Goal: Task Accomplishment & Management: Manage account settings

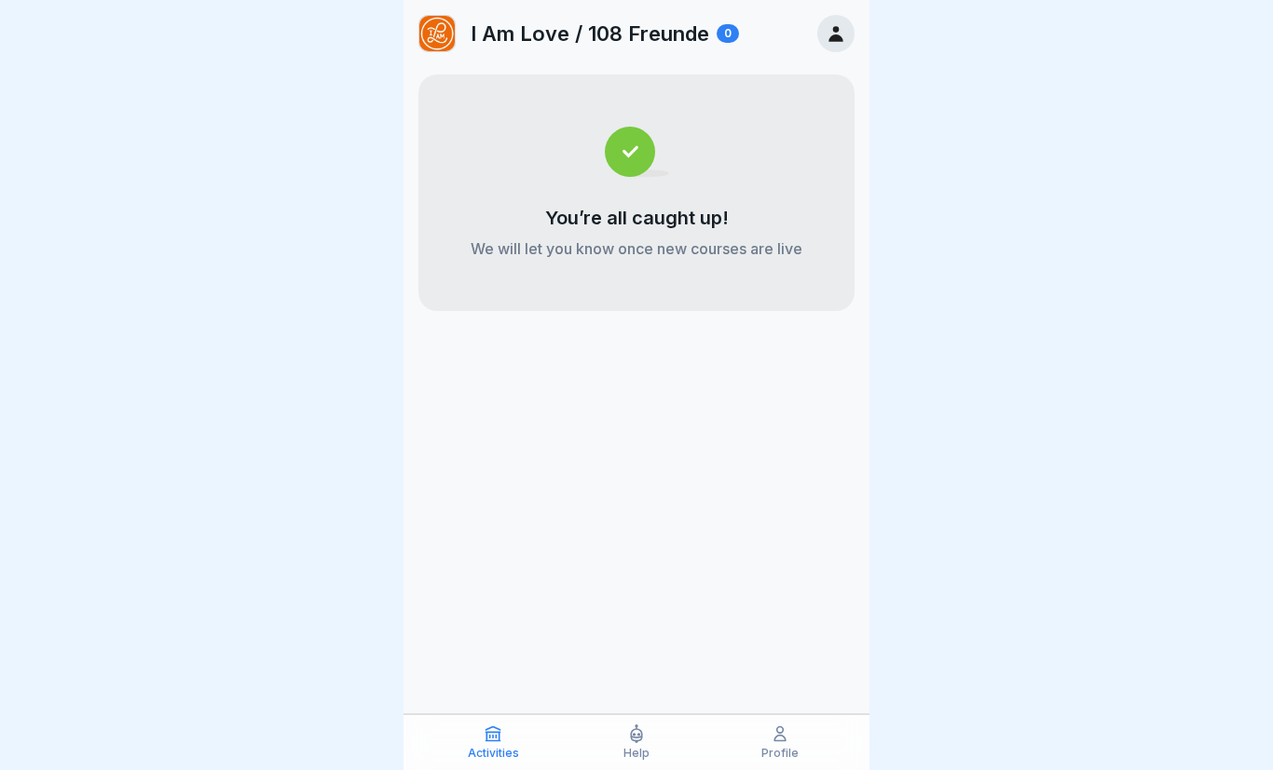
click at [838, 36] on icon at bounding box center [835, 34] width 14 height 16
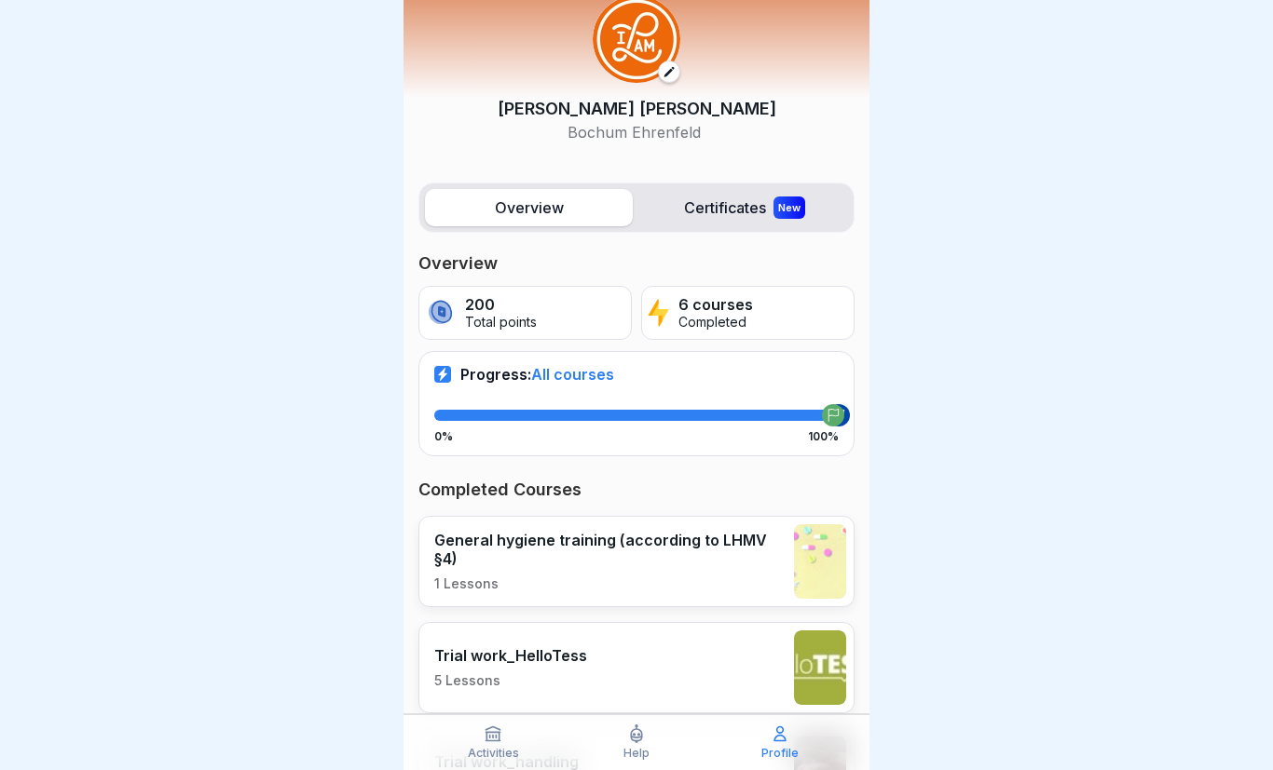
scroll to position [61, 0]
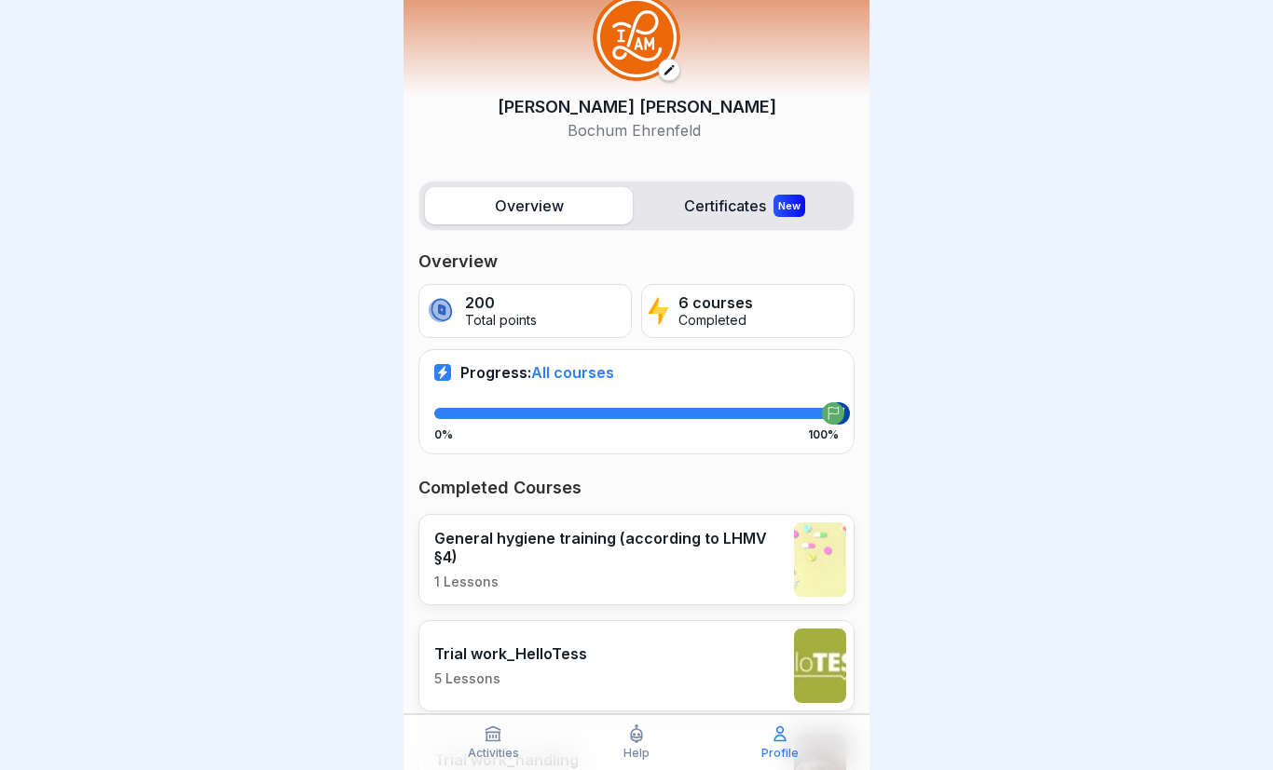
click at [763, 212] on label "Certificates New" at bounding box center [744, 205] width 208 height 37
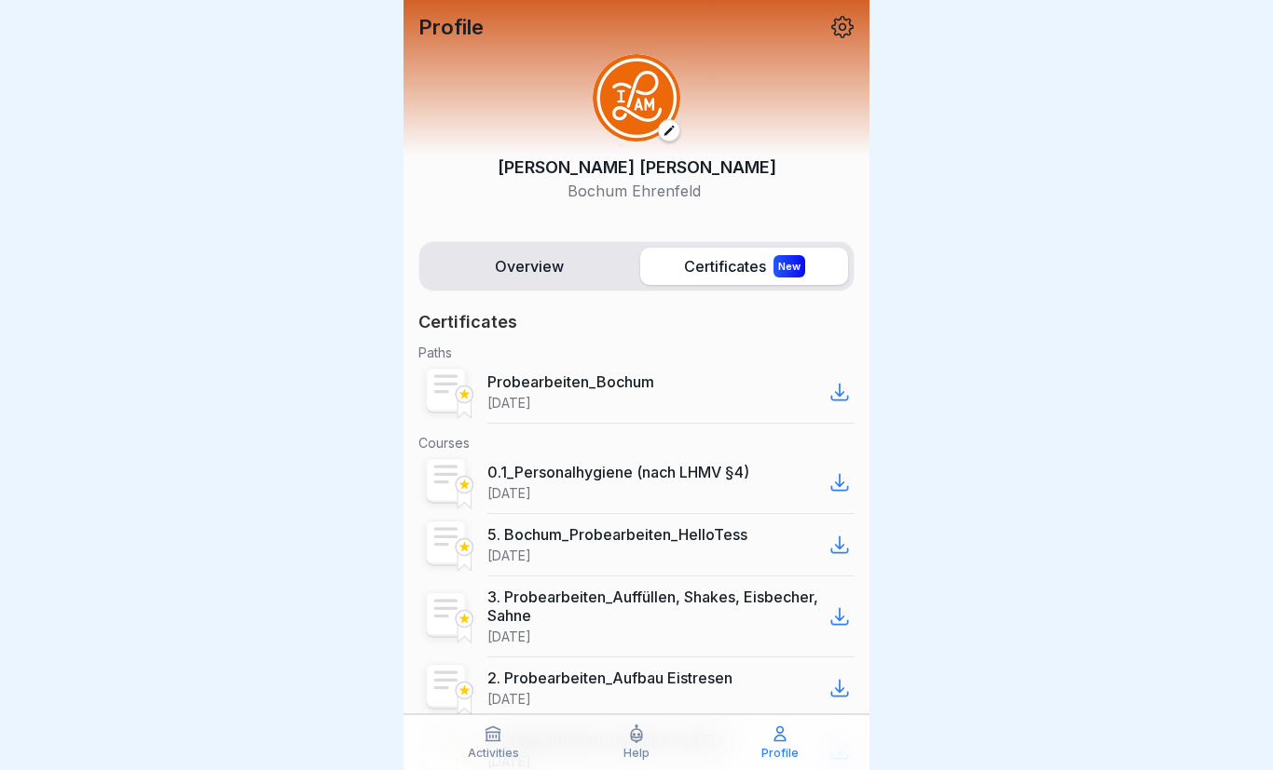
click at [561, 271] on label "Overview" at bounding box center [529, 266] width 208 height 37
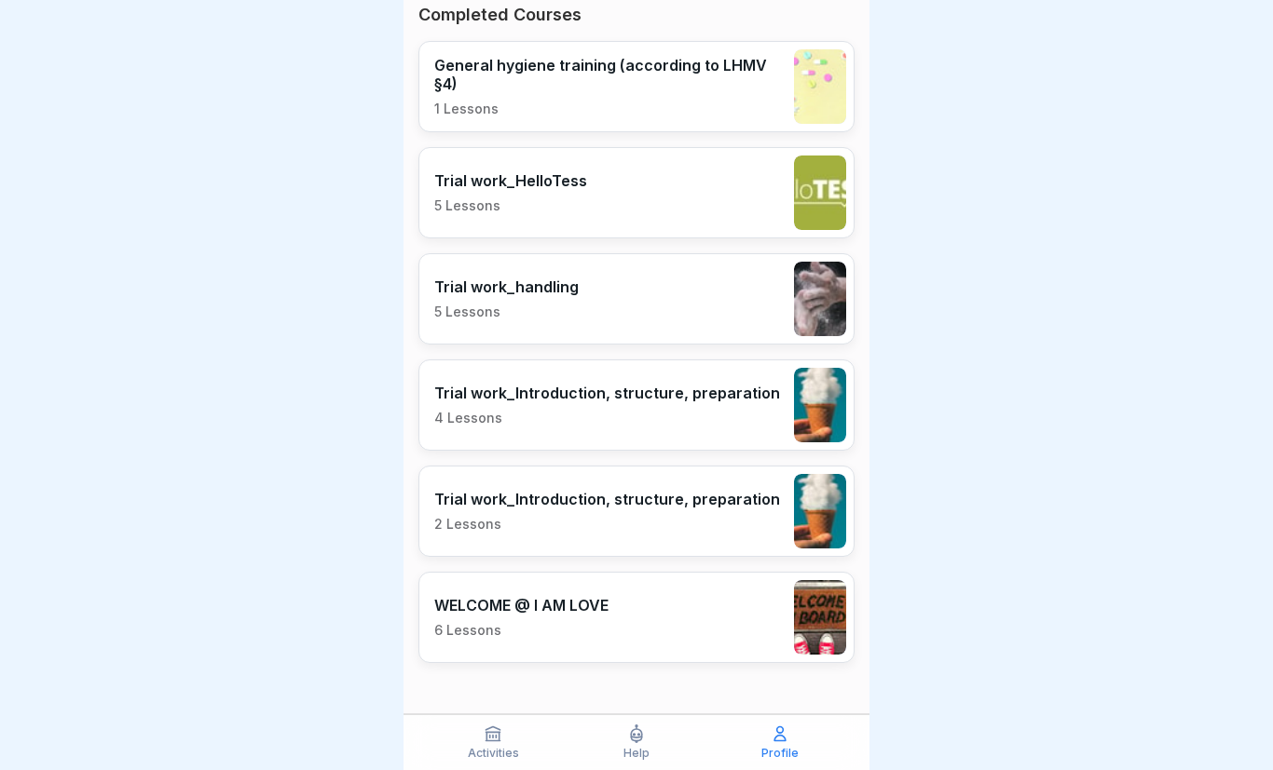
scroll to position [533, 0]
click at [499, 739] on icon at bounding box center [493, 735] width 14 height 14
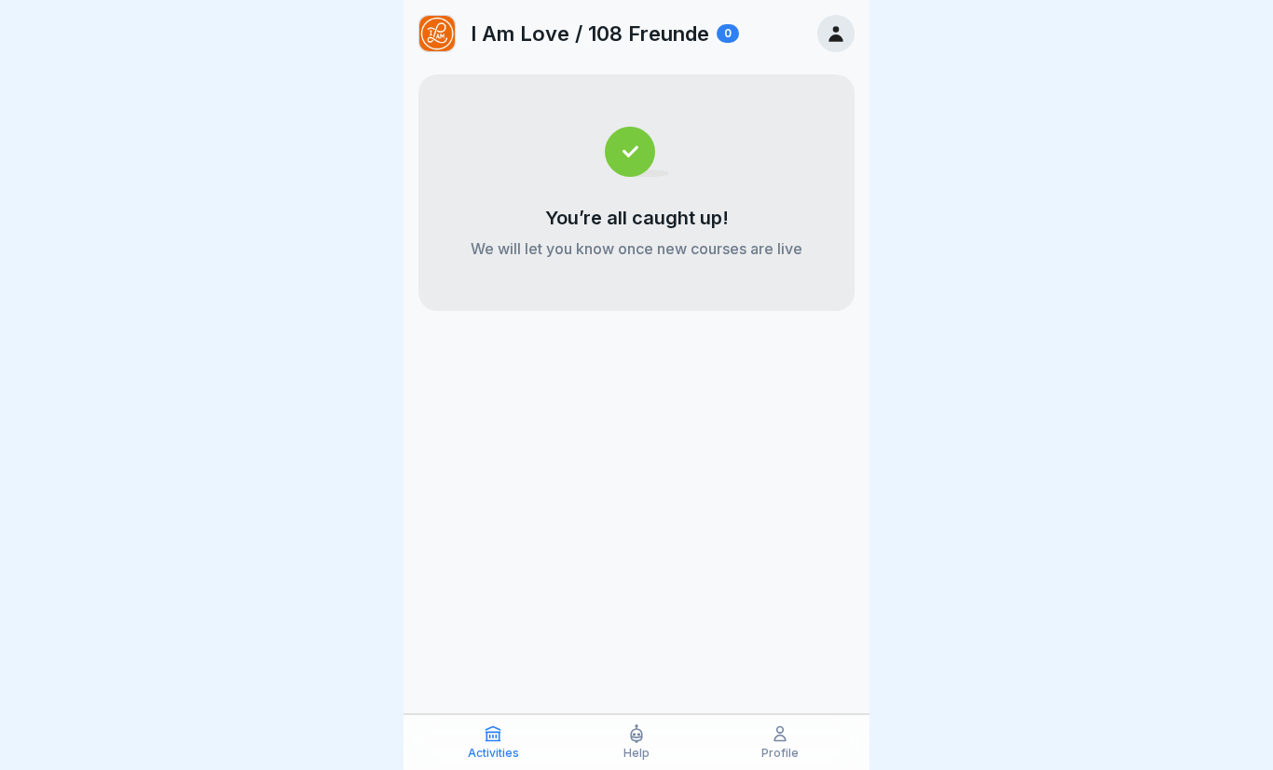
click at [678, 30] on p "I Am Love / 108 Freunde" at bounding box center [589, 33] width 238 height 24
click at [678, 29] on p "I Am Love / 108 Freunde" at bounding box center [589, 33] width 238 height 24
click at [717, 38] on div "0" at bounding box center [727, 33] width 22 height 19
click at [781, 731] on icon at bounding box center [779, 734] width 19 height 19
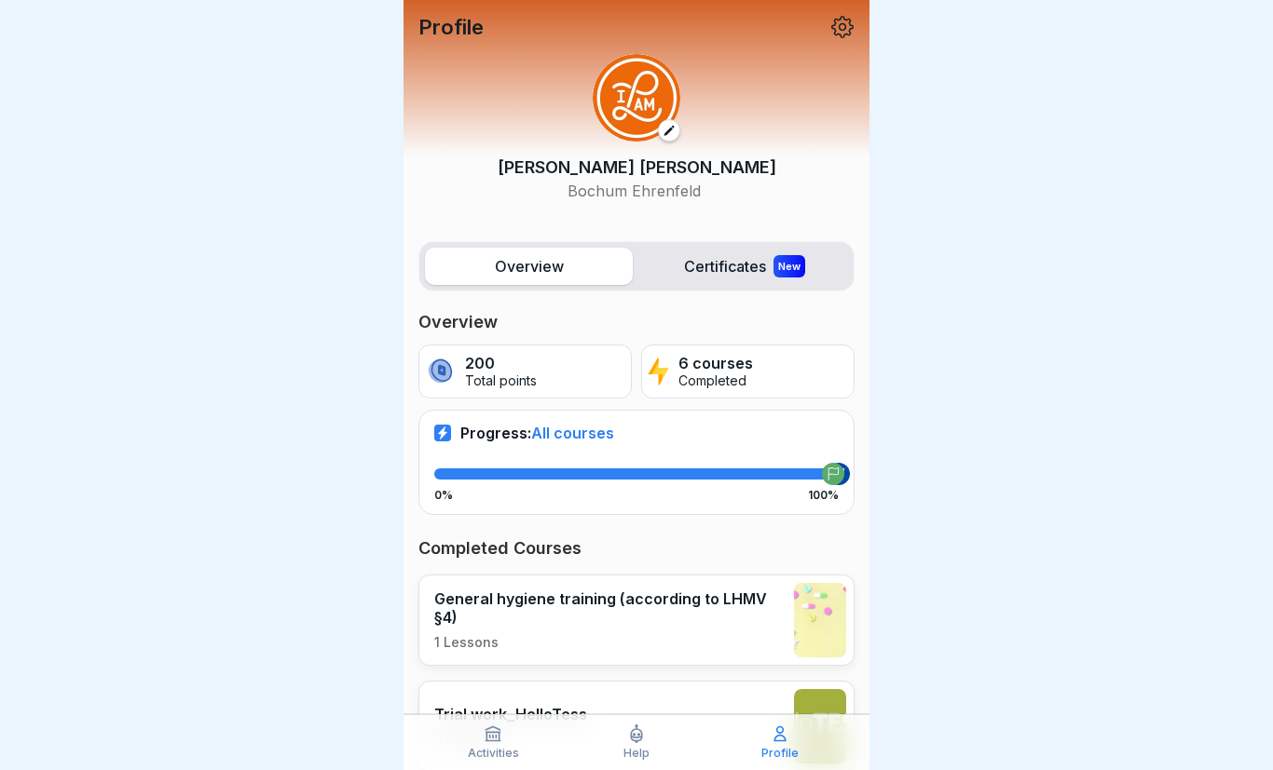
click at [699, 377] on p "Completed" at bounding box center [715, 382] width 75 height 16
click at [837, 28] on icon at bounding box center [842, 27] width 24 height 24
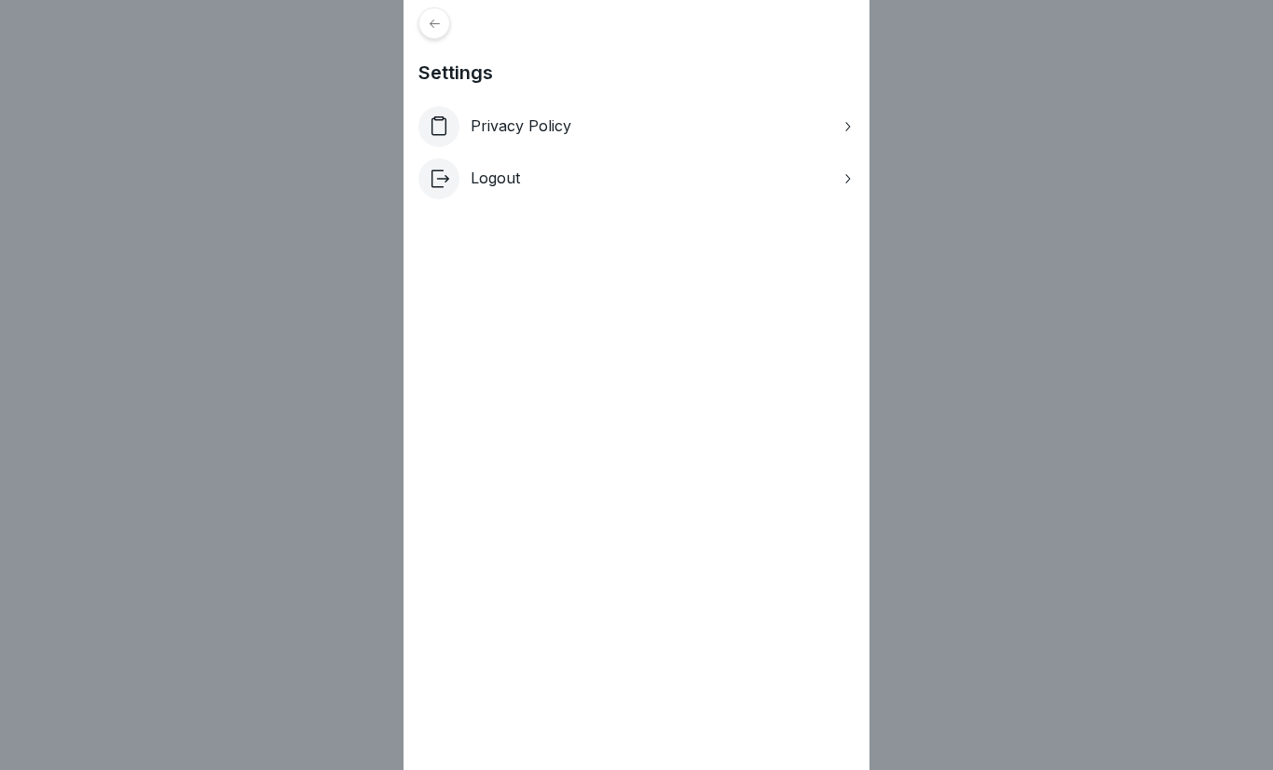
click at [433, 27] on icon at bounding box center [434, 23] width 10 height 8
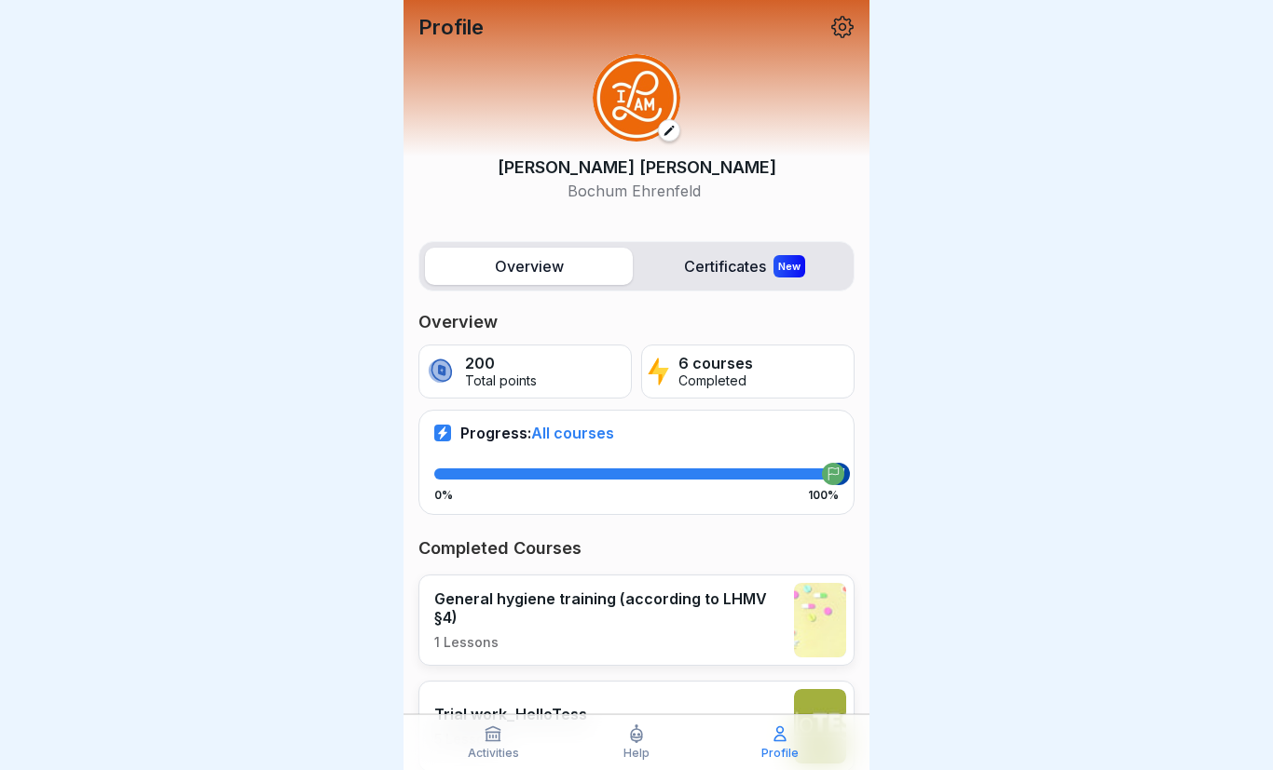
scroll to position [25, 0]
